Goal: Use online tool/utility: Utilize a website feature to perform a specific function

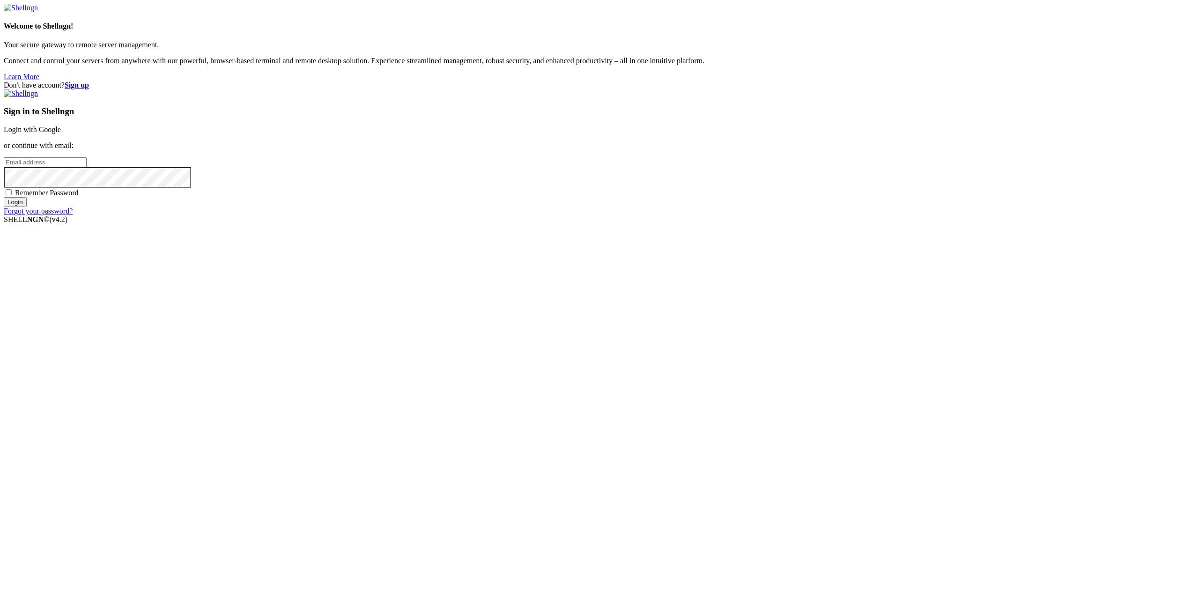
type input "[EMAIL_ADDRESS][DOMAIN_NAME]"
click at [27, 207] on input "Login" at bounding box center [15, 202] width 23 height 10
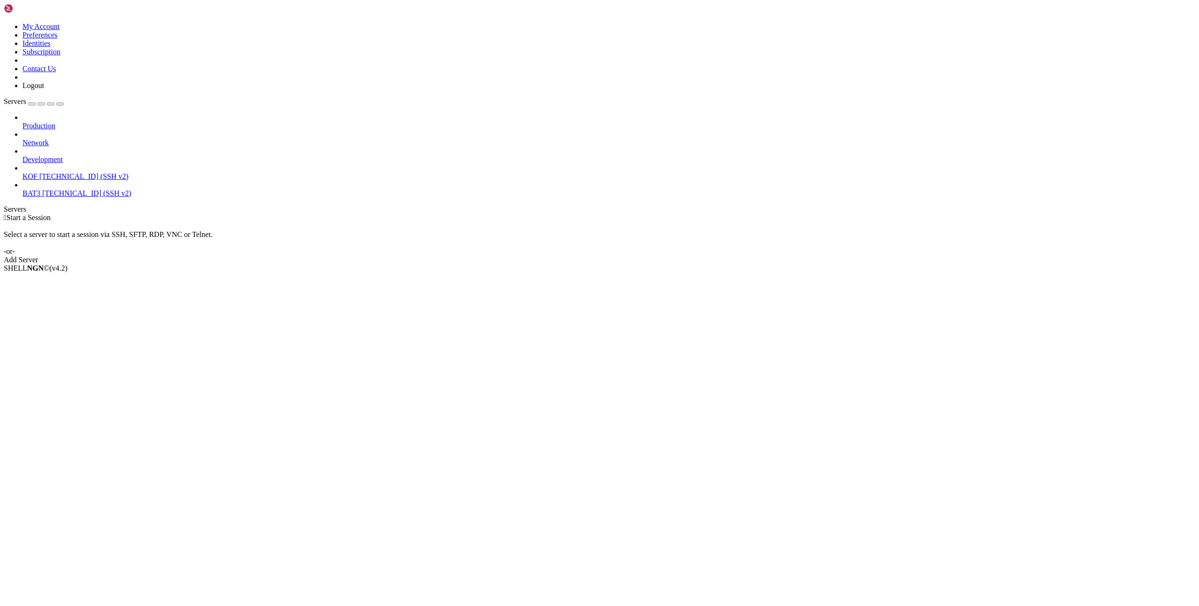
click at [39, 172] on span "[TECHNICAL_ID] (SSH v2)" at bounding box center [83, 176] width 89 height 8
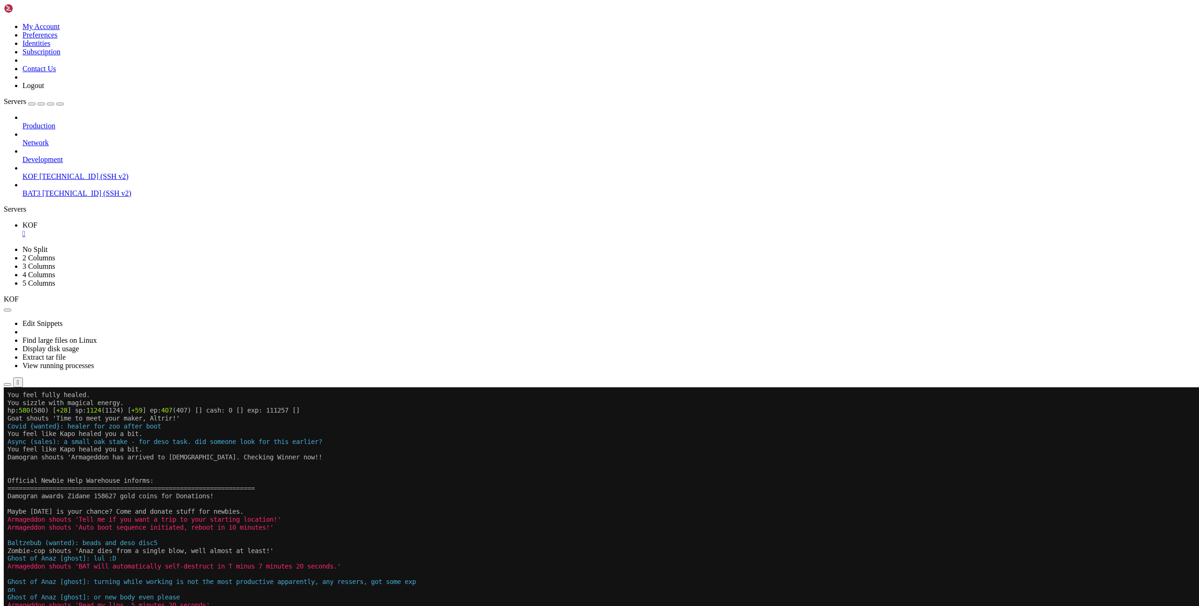
scroll to position [125, 0]
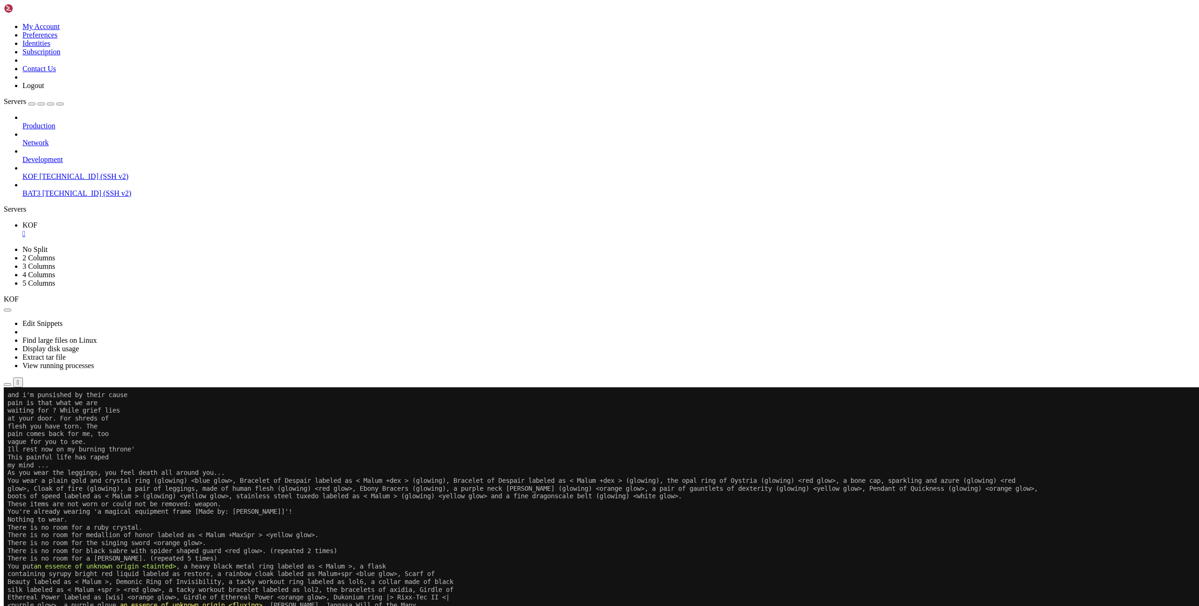
click at [537, 401] on x-row "pain is that what we are" at bounding box center [543, 403] width 1073 height 8
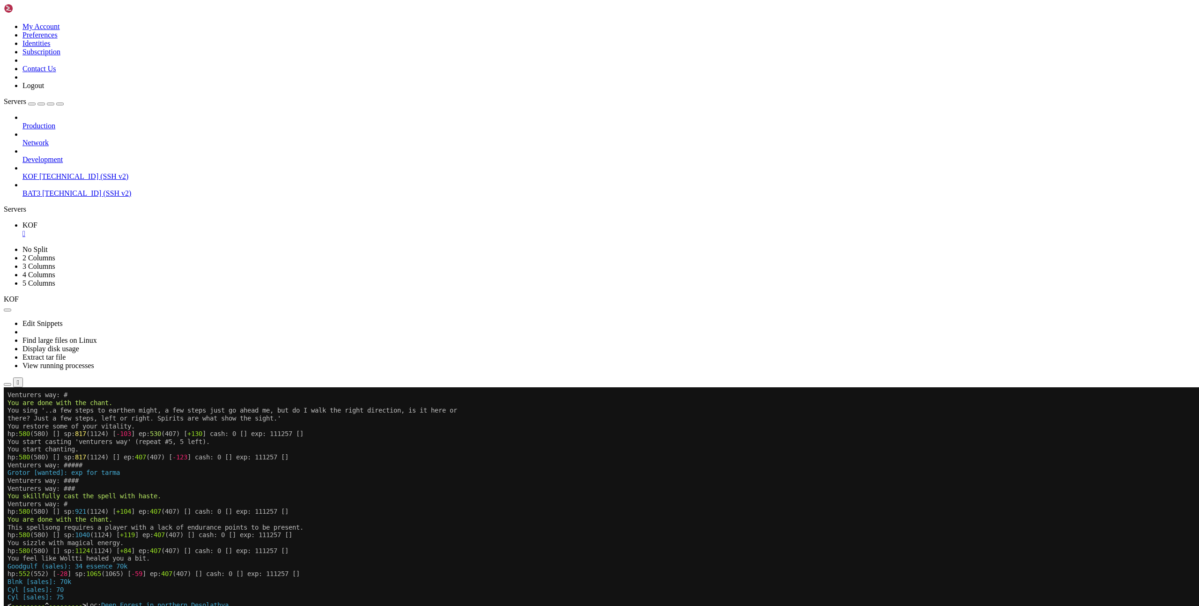
click at [681, 594] on x-row "Cyl [sales]: 75" at bounding box center [543, 597] width 1073 height 8
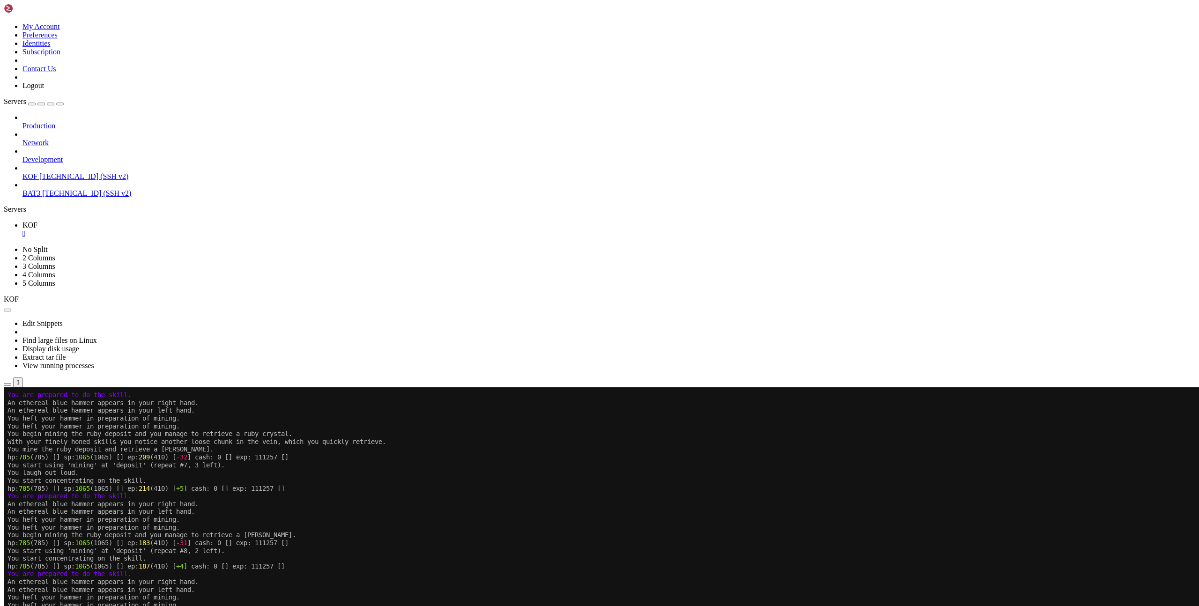
click at [637, 486] on x-row "hp: 785 (785) [] sp: 1065 (1065) [] ep: 214 (410) [ +5 ] cash: 0 [] exp: 111257…" at bounding box center [543, 489] width 1073 height 8
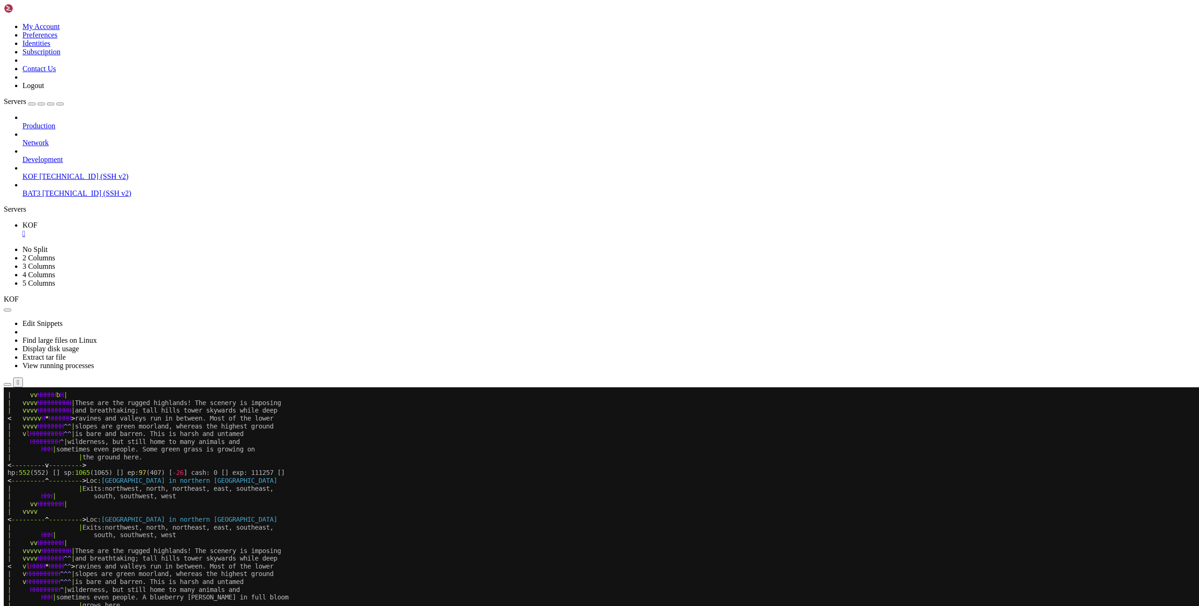
scroll to position [187, 0]
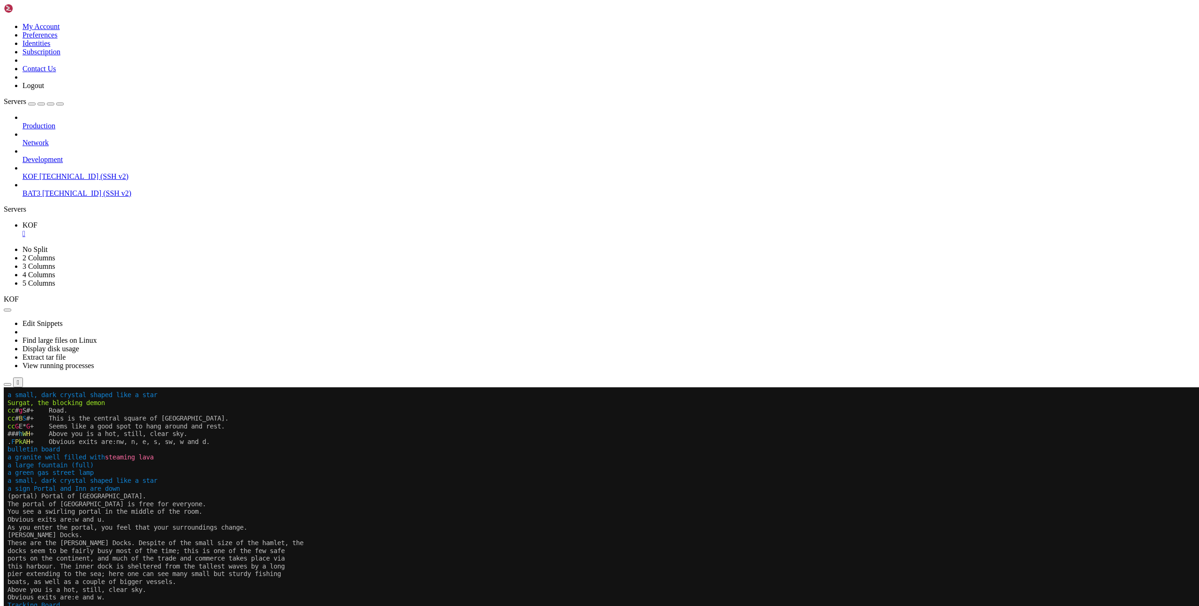
scroll to position [187, 0]
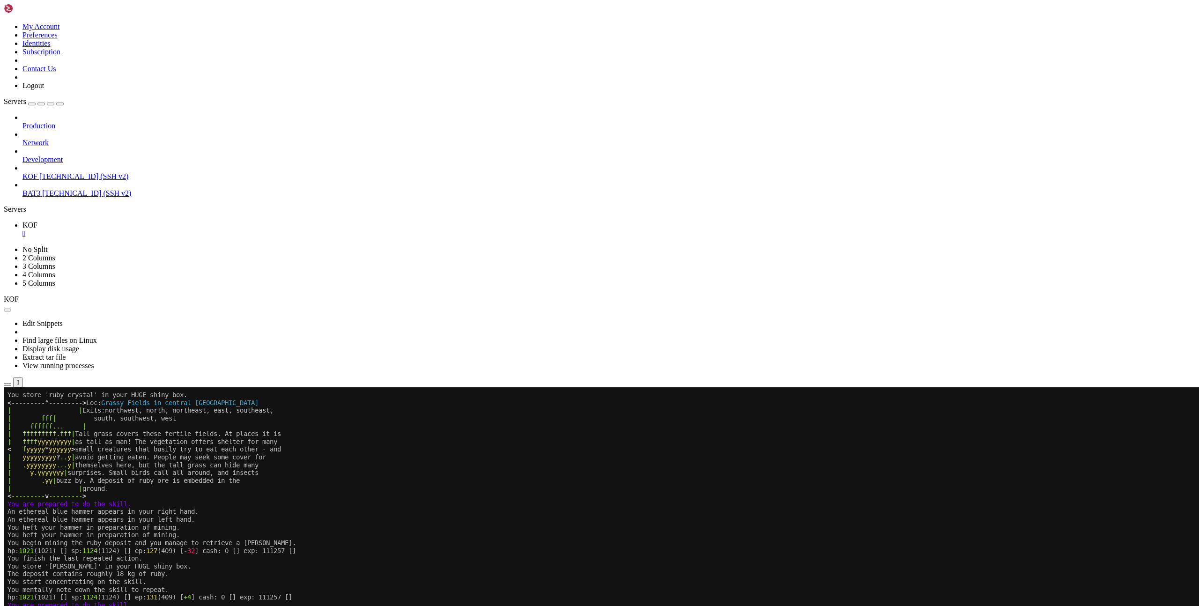
drag, startPoint x: 7, startPoint y: 860, endPoint x: 242, endPoint y: 861, distance: 234.7
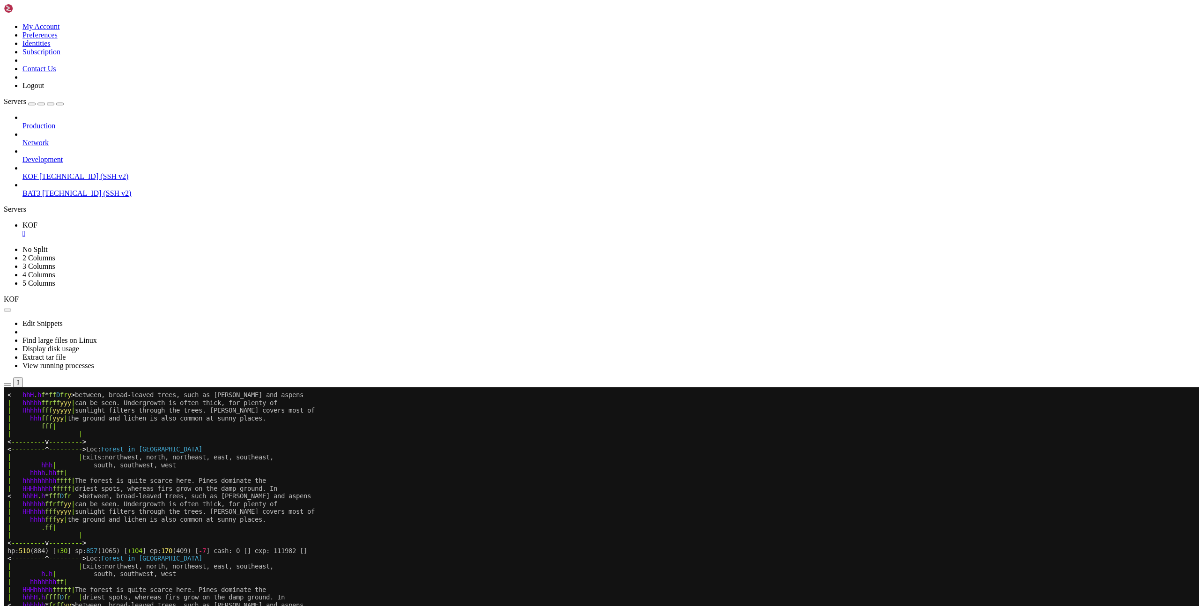
scroll to position [226, 0]
